Goal: Task Accomplishment & Management: Use online tool/utility

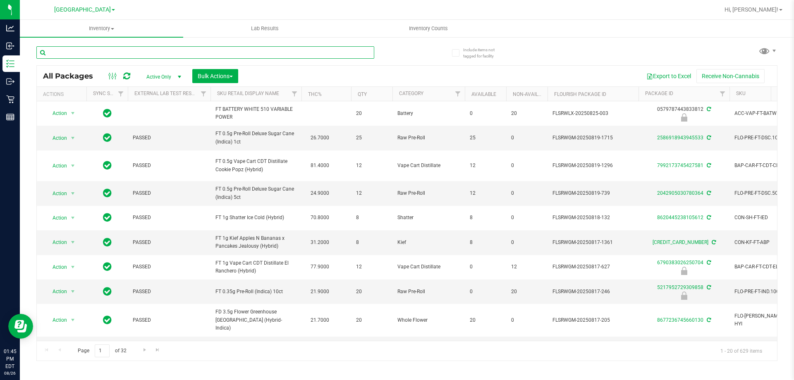
click at [364, 54] on input "text" at bounding box center [205, 52] width 338 height 12
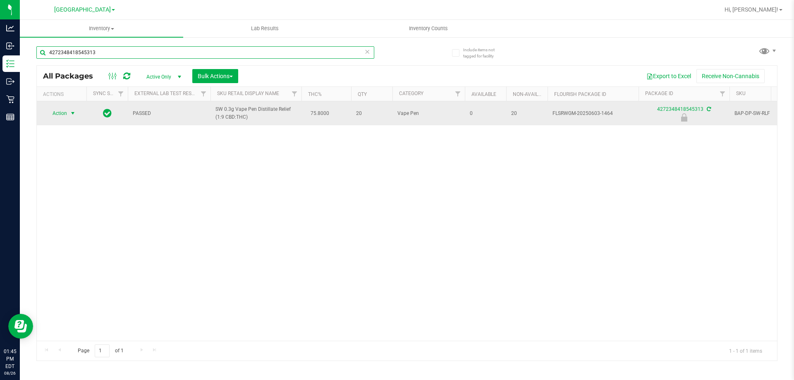
type input "4272348418545313"
click at [62, 110] on span "Action" at bounding box center [56, 114] width 22 height 12
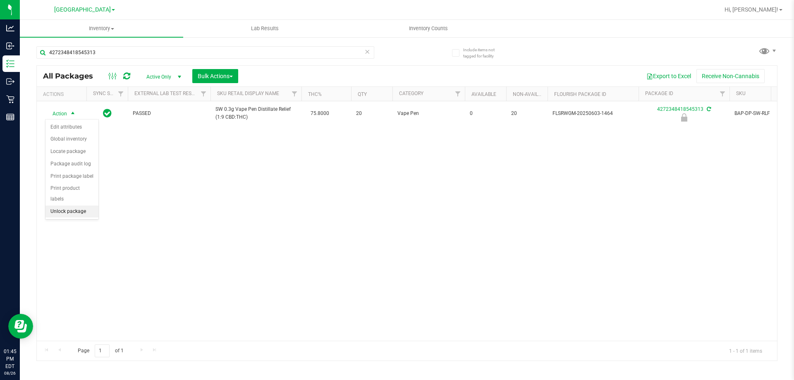
click at [61, 205] on li "Unlock package" at bounding box center [71, 211] width 53 height 12
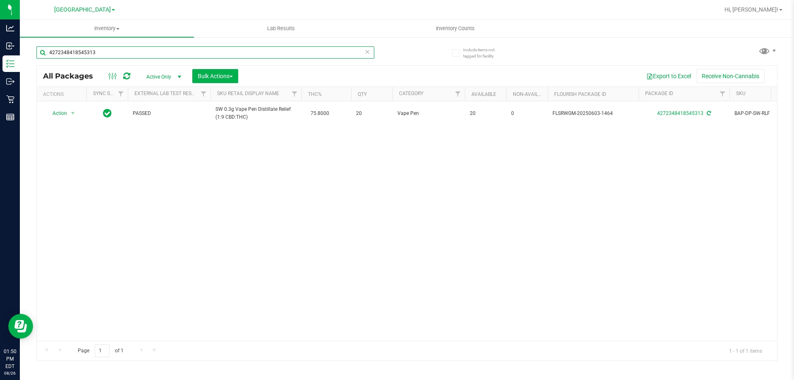
click at [129, 52] on input "4272348418545313" at bounding box center [205, 52] width 338 height 12
type input "4604720728442277"
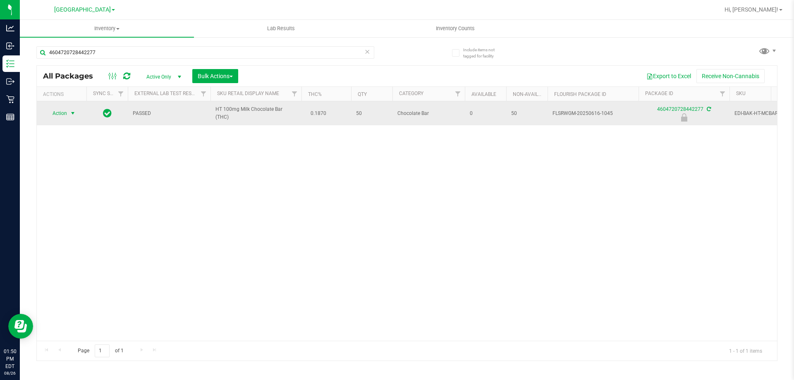
click at [64, 113] on span "Action" at bounding box center [56, 114] width 22 height 12
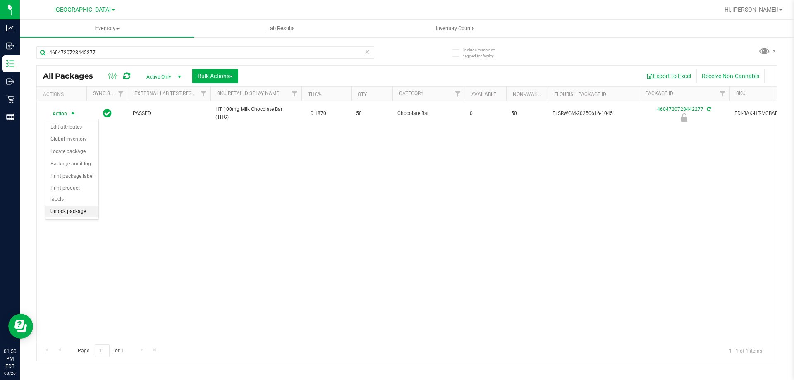
click at [72, 205] on li "Unlock package" at bounding box center [71, 211] width 53 height 12
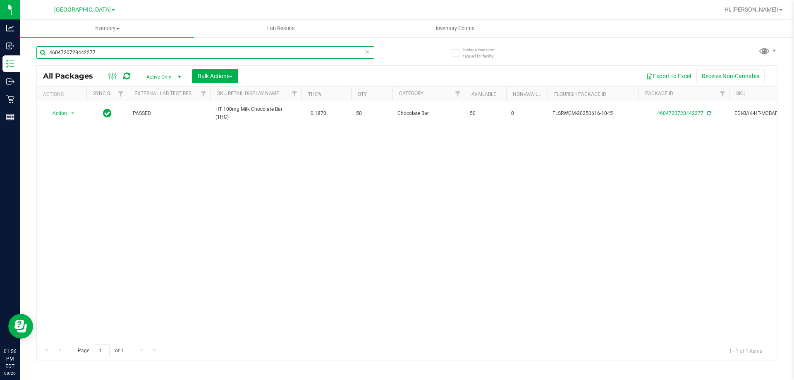
click at [124, 52] on input "4604720728442277" at bounding box center [205, 52] width 338 height 12
type input "[CREDIT_CARD_NUMBER]"
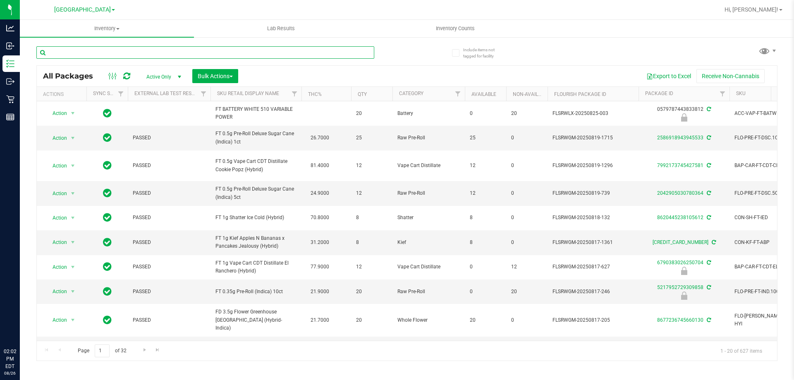
click at [134, 52] on input "text" at bounding box center [205, 52] width 338 height 12
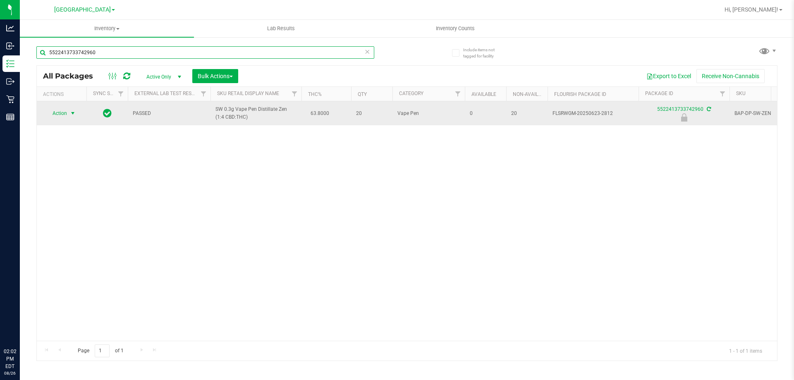
type input "5522413733742960"
click at [65, 112] on span "Action" at bounding box center [56, 114] width 22 height 12
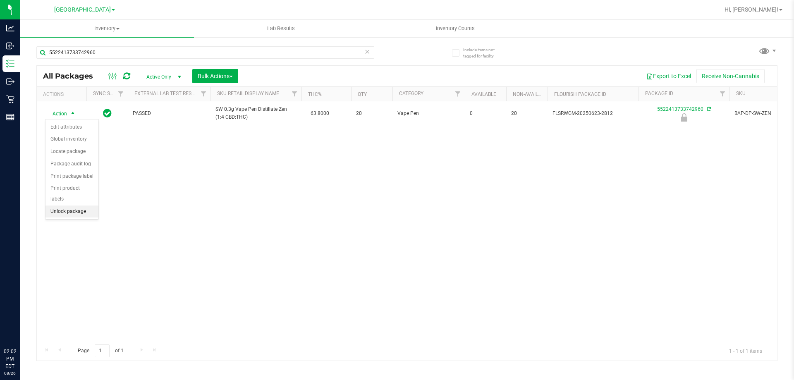
click at [87, 205] on li "Unlock package" at bounding box center [71, 211] width 53 height 12
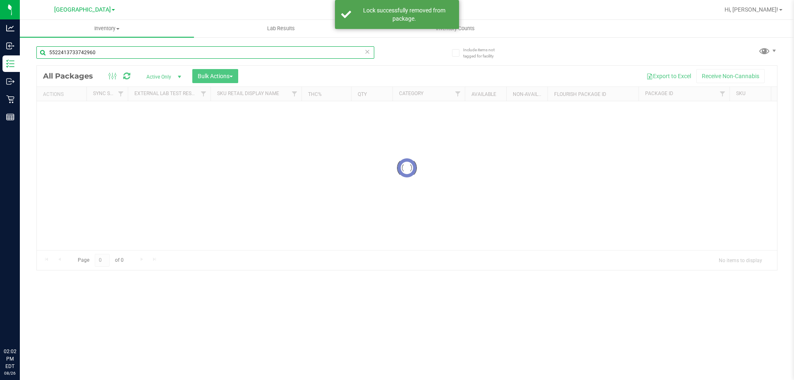
click at [97, 53] on div "Inventory All packages All inventory Waste log Create inventory Lab Results Inv…" at bounding box center [407, 200] width 774 height 360
click at [97, 53] on input "5522413733742960" at bounding box center [205, 52] width 338 height 12
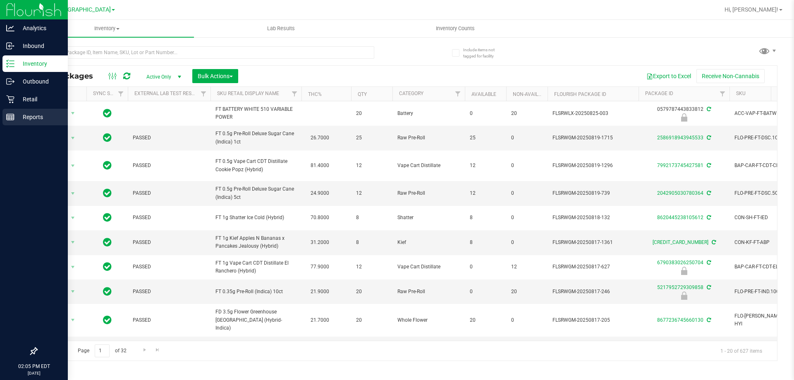
click at [42, 115] on p "Reports" at bounding box center [39, 117] width 50 height 10
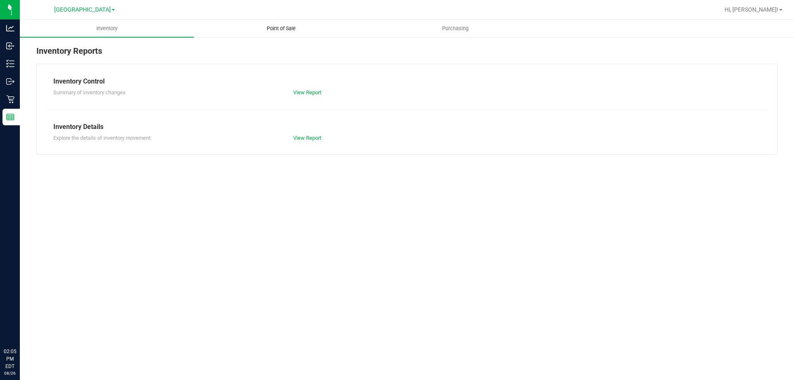
click at [271, 26] on span "Point of Sale" at bounding box center [281, 28] width 51 height 7
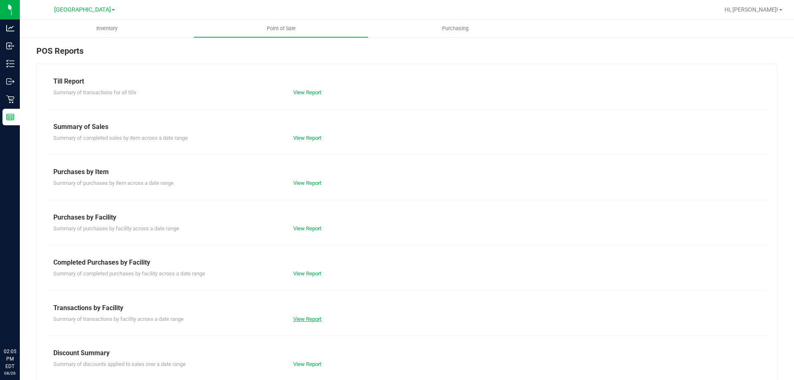
click at [310, 317] on link "View Report" at bounding box center [307, 319] width 28 height 6
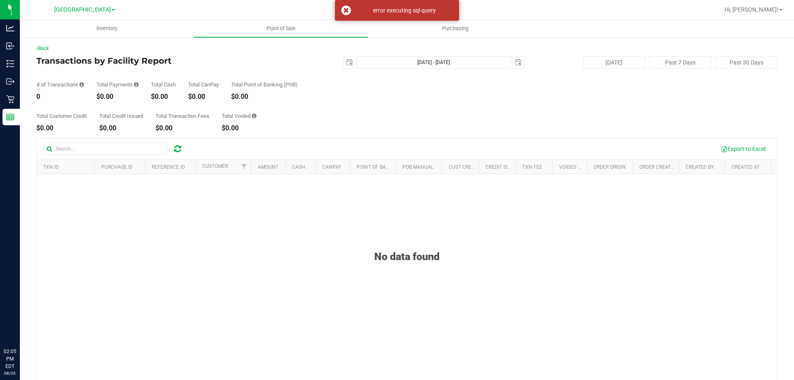
drag, startPoint x: 344, startPoint y: 10, endPoint x: 326, endPoint y: 12, distance: 17.5
click at [343, 10] on div "error executing sql query" at bounding box center [397, 10] width 124 height 21
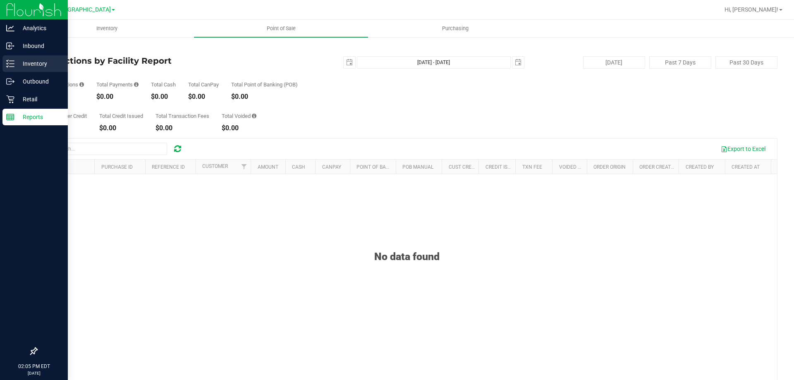
click at [11, 60] on icon at bounding box center [10, 64] width 8 height 8
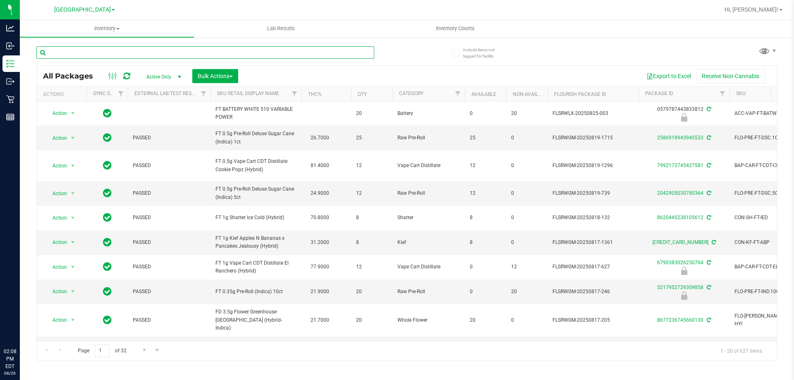
click at [170, 55] on input "text" at bounding box center [205, 52] width 338 height 12
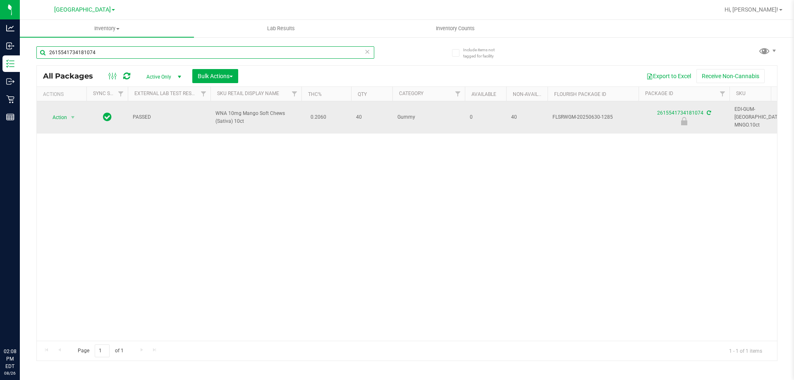
type input "2615541734181074"
click at [63, 117] on span "Action" at bounding box center [56, 118] width 22 height 12
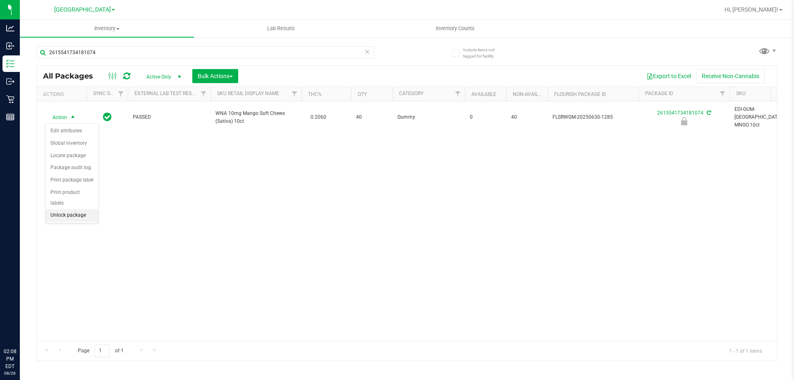
click at [77, 209] on li "Unlock package" at bounding box center [71, 215] width 53 height 12
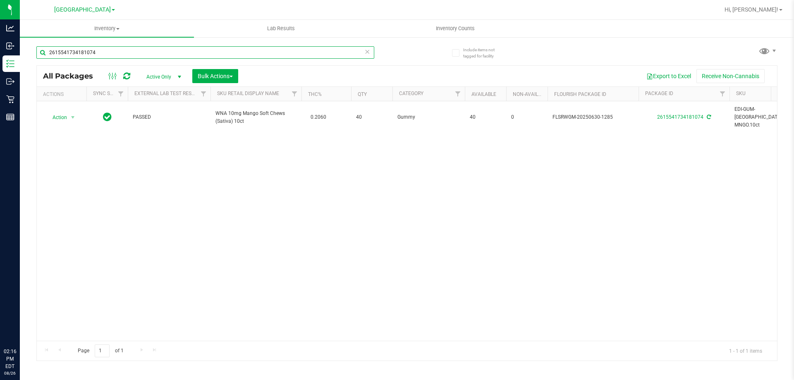
click at [150, 52] on input "2615541734181074" at bounding box center [205, 52] width 338 height 12
click at [149, 52] on input "2615541734181074" at bounding box center [205, 52] width 338 height 12
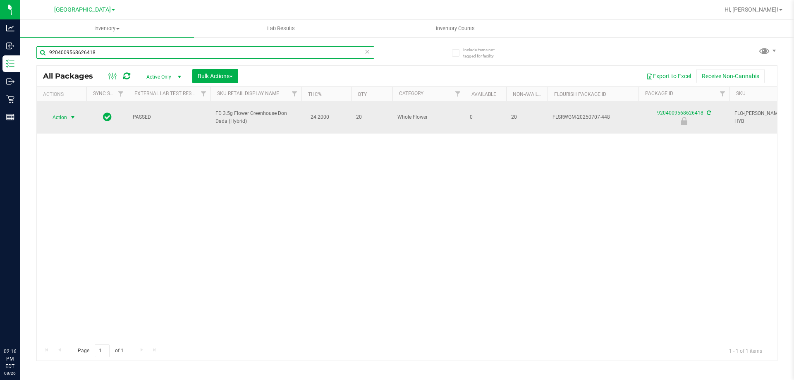
type input "9204009568626418"
click at [57, 114] on span "Action" at bounding box center [56, 118] width 22 height 12
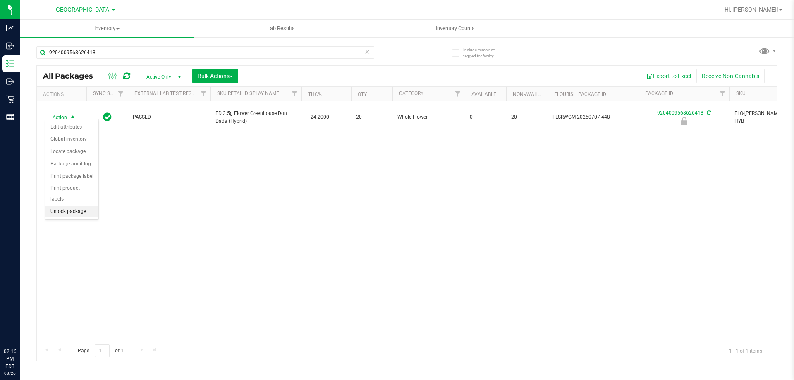
click at [79, 205] on li "Unlock package" at bounding box center [71, 211] width 53 height 12
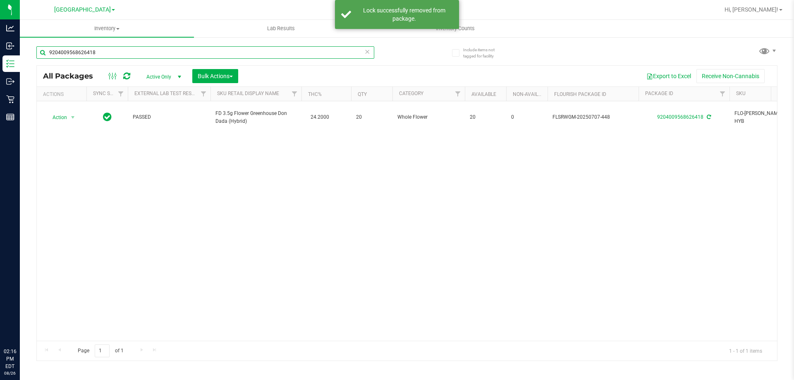
click at [115, 49] on input "9204009568626418" at bounding box center [205, 52] width 338 height 12
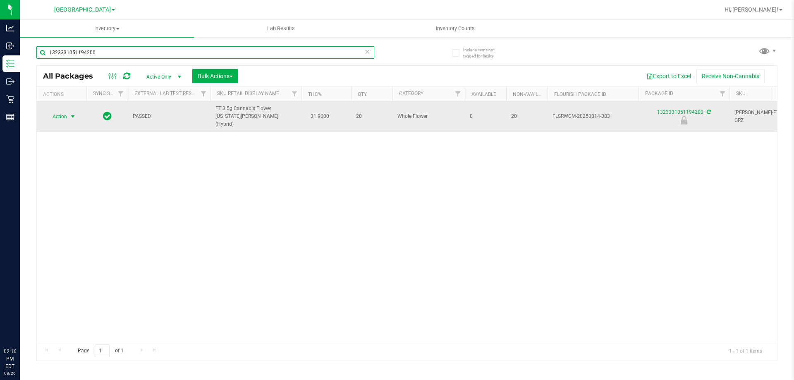
type input "1323331051194200"
click at [61, 112] on span "Action" at bounding box center [56, 117] width 22 height 12
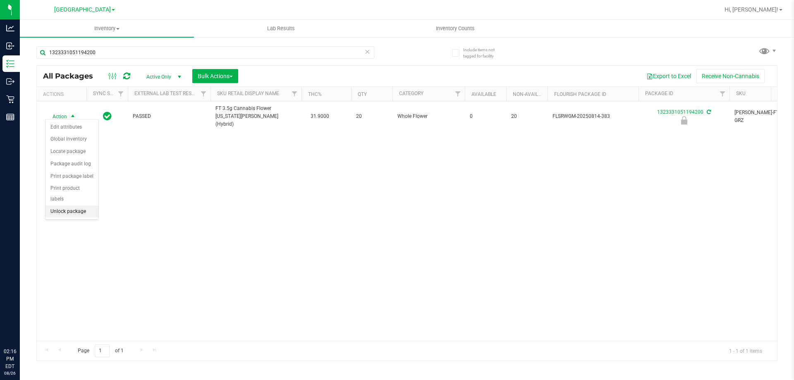
click at [76, 205] on li "Unlock package" at bounding box center [71, 211] width 53 height 12
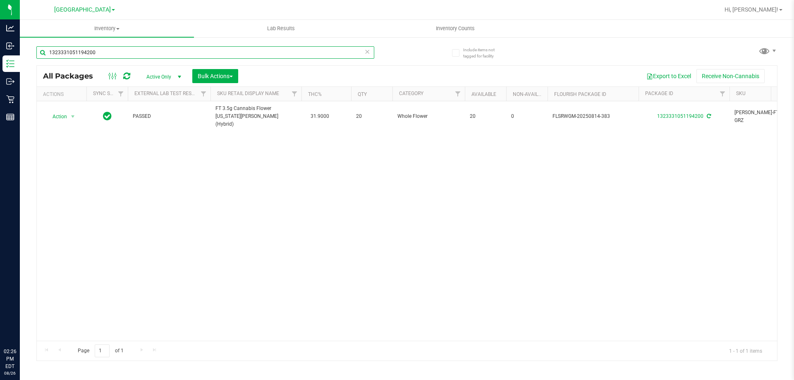
click at [115, 51] on input "1323331051194200" at bounding box center [205, 52] width 338 height 12
click at [115, 50] on input "1323331051194200" at bounding box center [205, 52] width 338 height 12
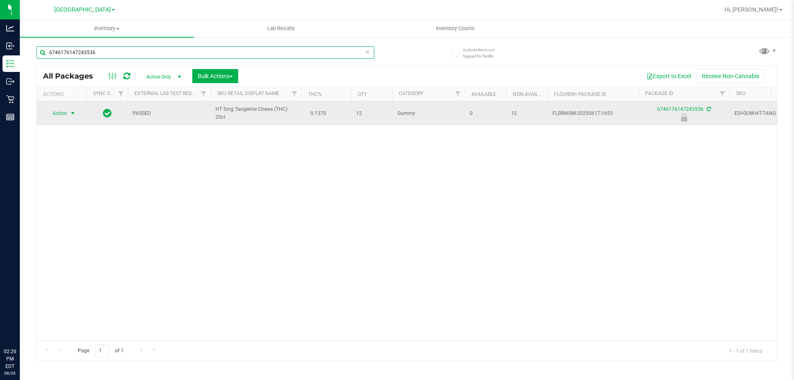
type input "6746176147243536"
click at [73, 113] on span "select" at bounding box center [72, 113] width 7 height 7
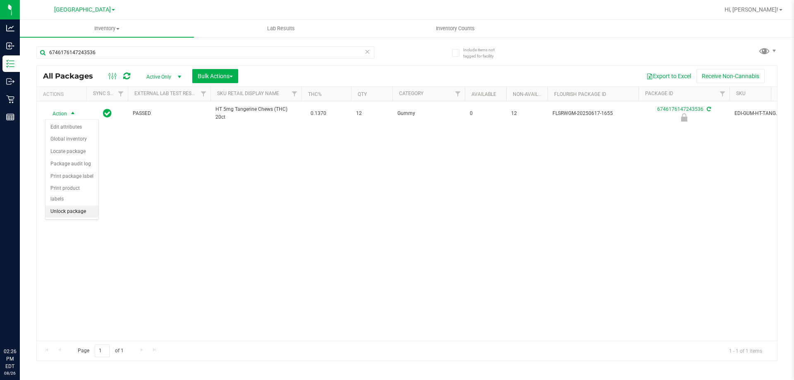
click at [65, 205] on li "Unlock package" at bounding box center [71, 211] width 53 height 12
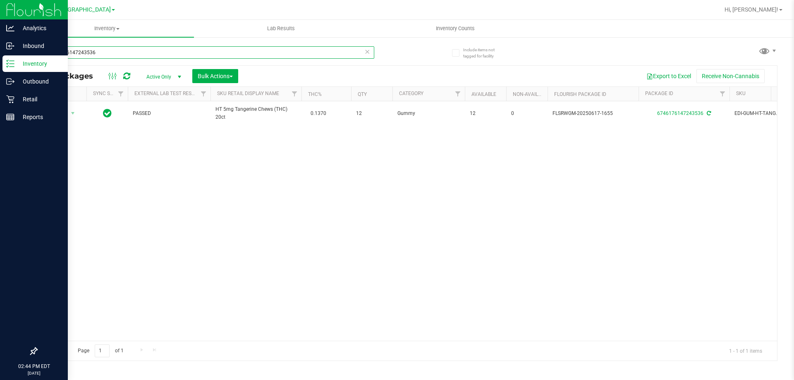
drag, startPoint x: 119, startPoint y: 51, endPoint x: 9, endPoint y: 60, distance: 109.9
click at [0, 61] on div "Analytics Inbound Inventory Outbound Retail Reports 02:44 PM EDT [DATE] 08/26 […" at bounding box center [397, 190] width 794 height 380
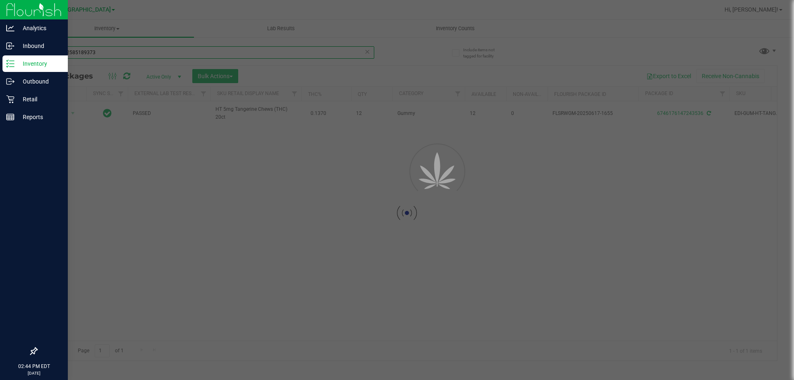
type input "6827542585189373"
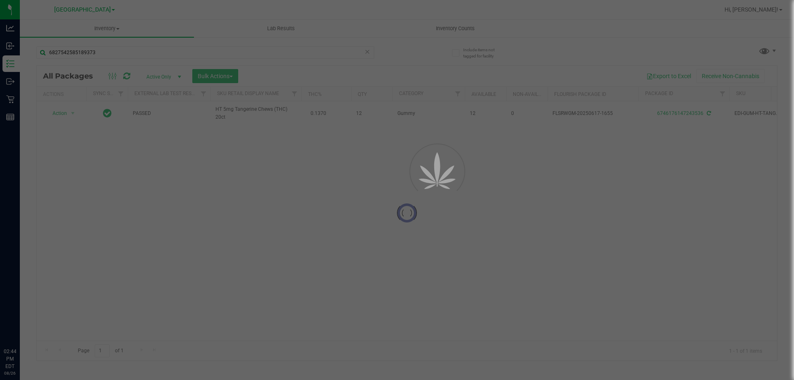
click at [185, 224] on div at bounding box center [397, 190] width 794 height 380
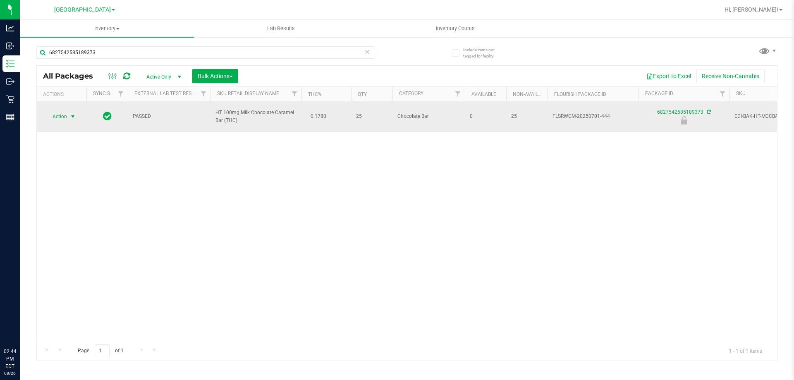
click at [70, 116] on span "select" at bounding box center [72, 116] width 7 height 7
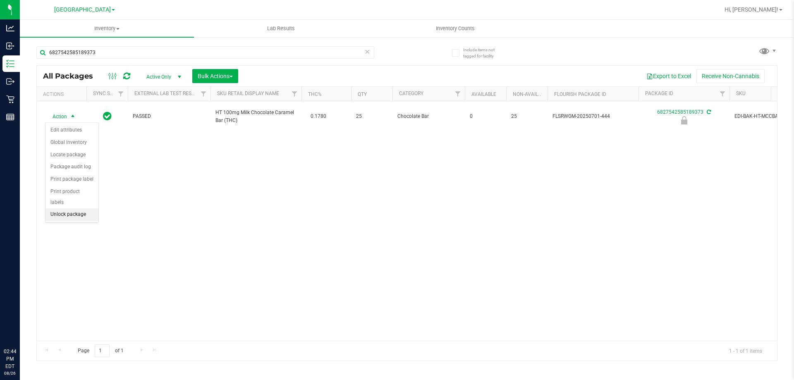
click at [66, 208] on li "Unlock package" at bounding box center [71, 214] width 53 height 12
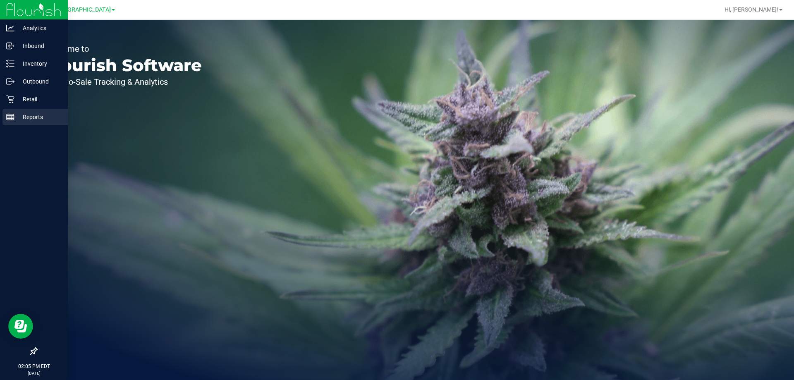
click at [26, 115] on p "Reports" at bounding box center [39, 117] width 50 height 10
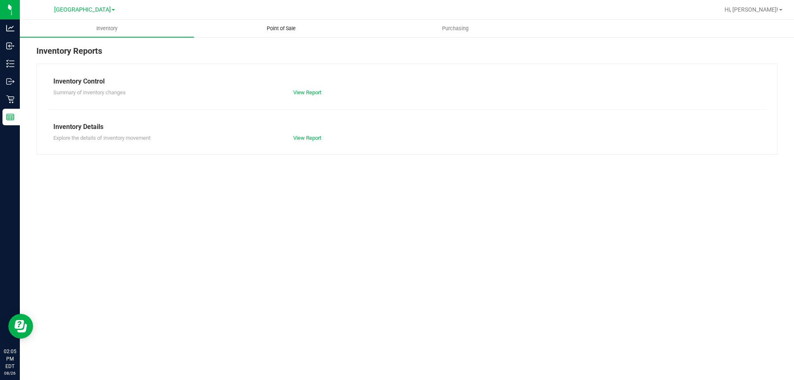
click at [272, 29] on span "Point of Sale" at bounding box center [281, 28] width 51 height 7
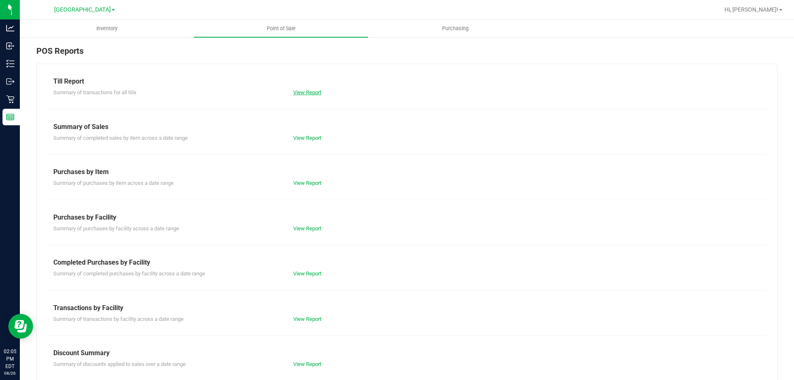
click at [301, 91] on link "View Report" at bounding box center [307, 92] width 28 height 6
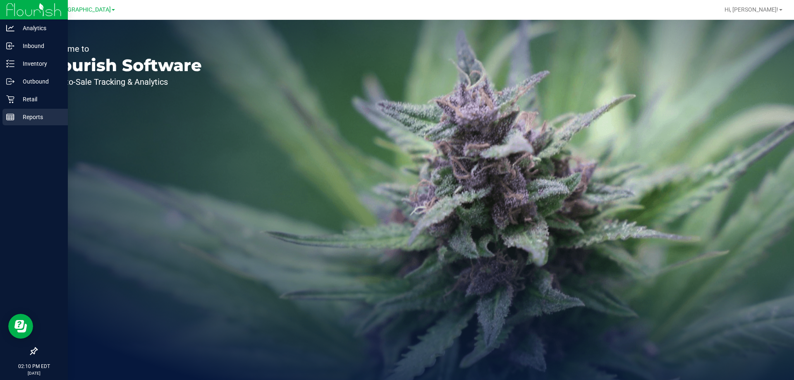
click at [19, 117] on p "Reports" at bounding box center [39, 117] width 50 height 10
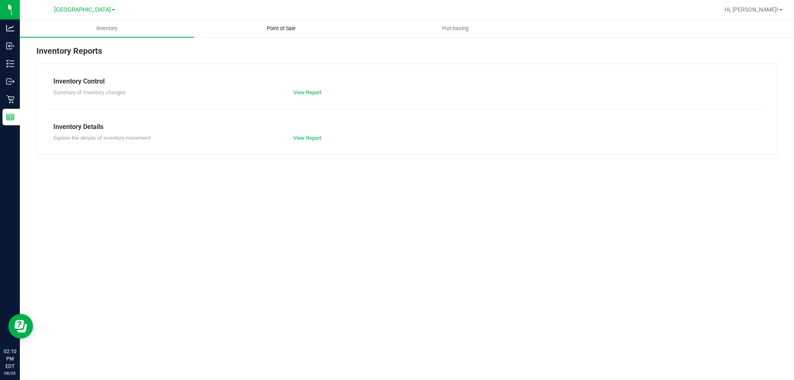
click at [276, 33] on uib-tab-heading "Point of Sale" at bounding box center [280, 28] width 173 height 17
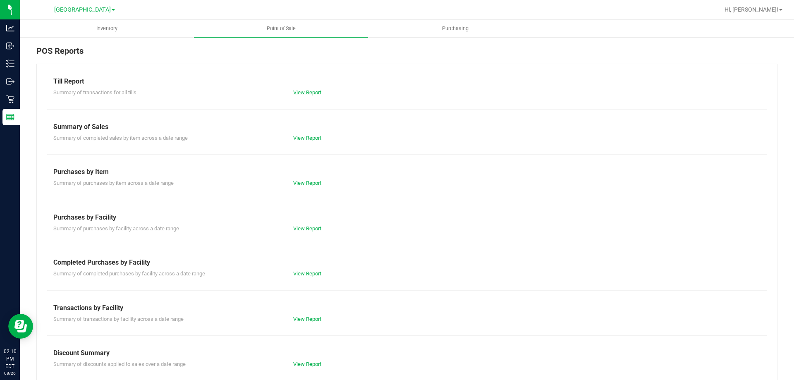
click at [301, 93] on link "View Report" at bounding box center [307, 92] width 28 height 6
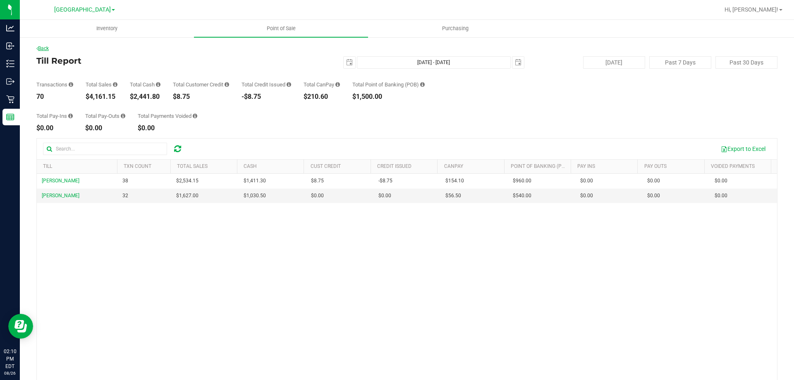
click at [45, 48] on link "Back" at bounding box center [42, 48] width 12 height 6
